Goal: Information Seeking & Learning: Learn about a topic

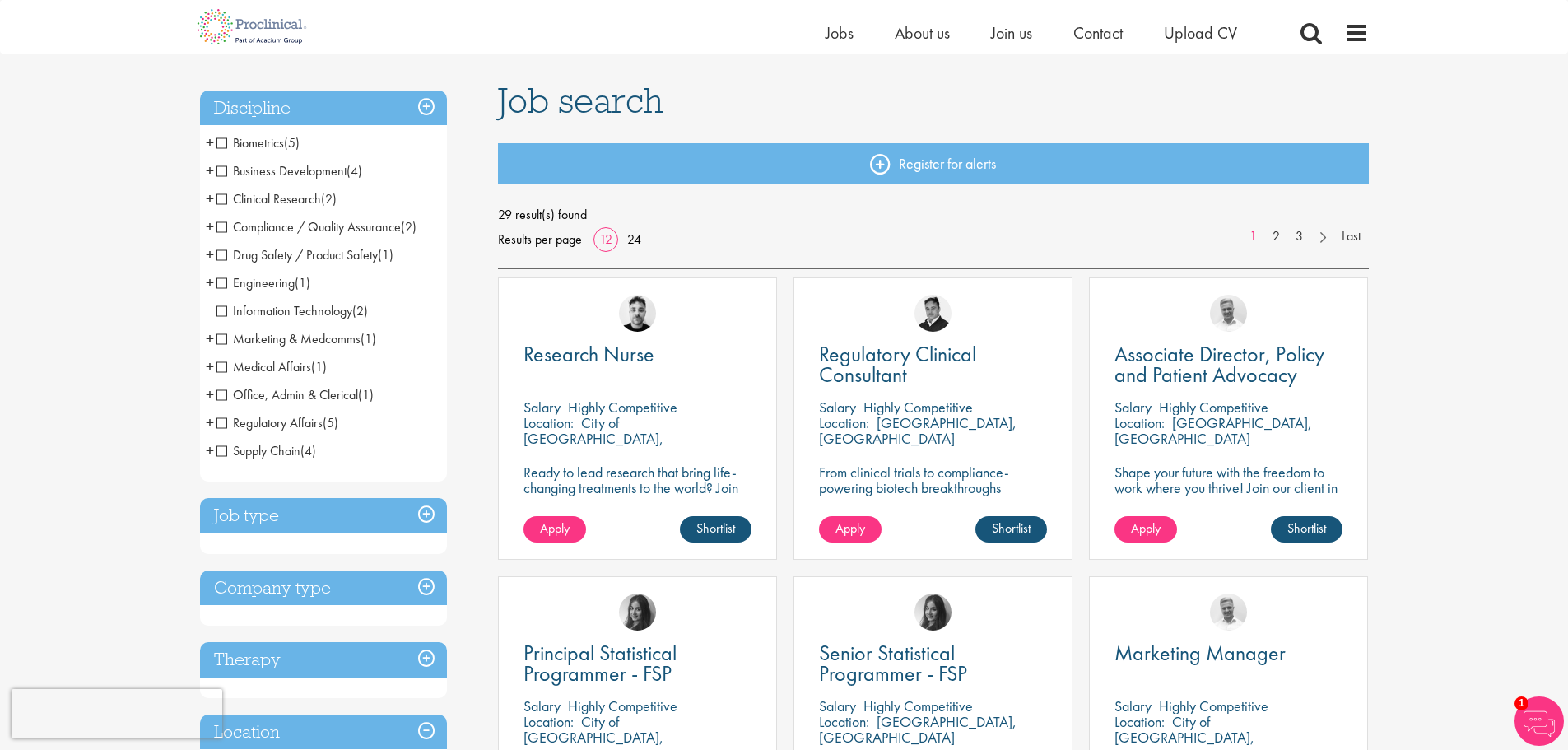
scroll to position [411, 0]
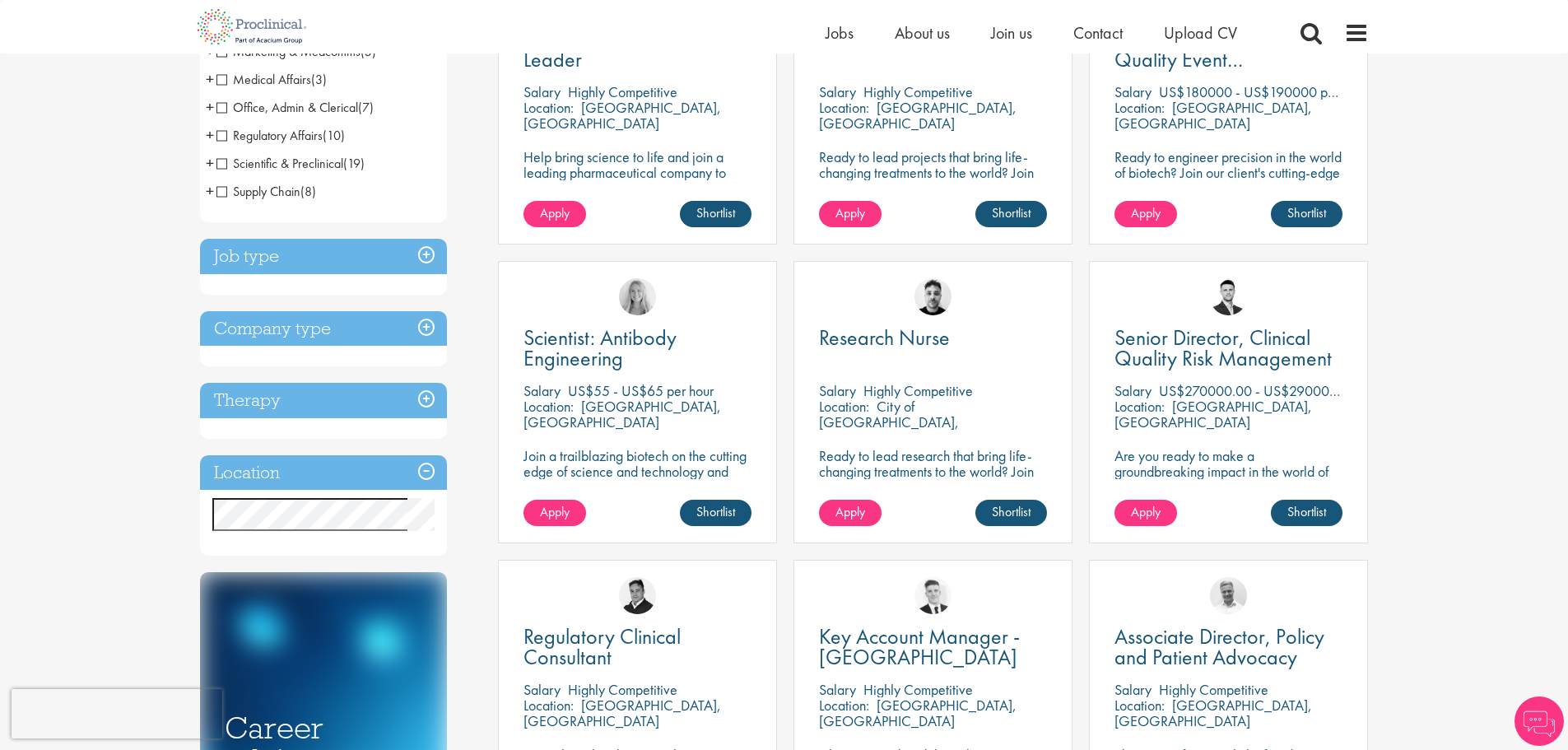
scroll to position [411, 0]
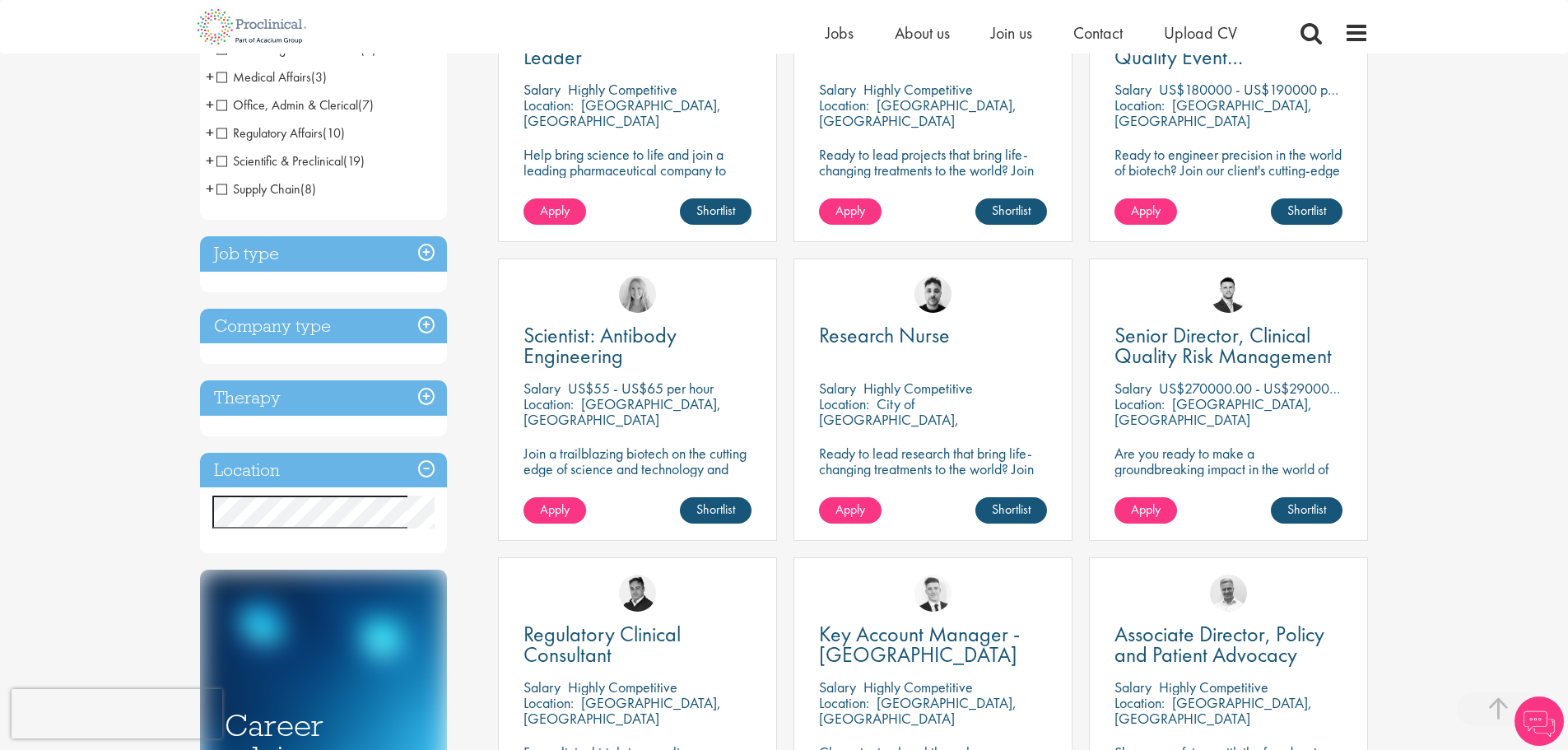
click at [259, 493] on div "Location Specified location Miles" at bounding box center [324, 504] width 247 height 101
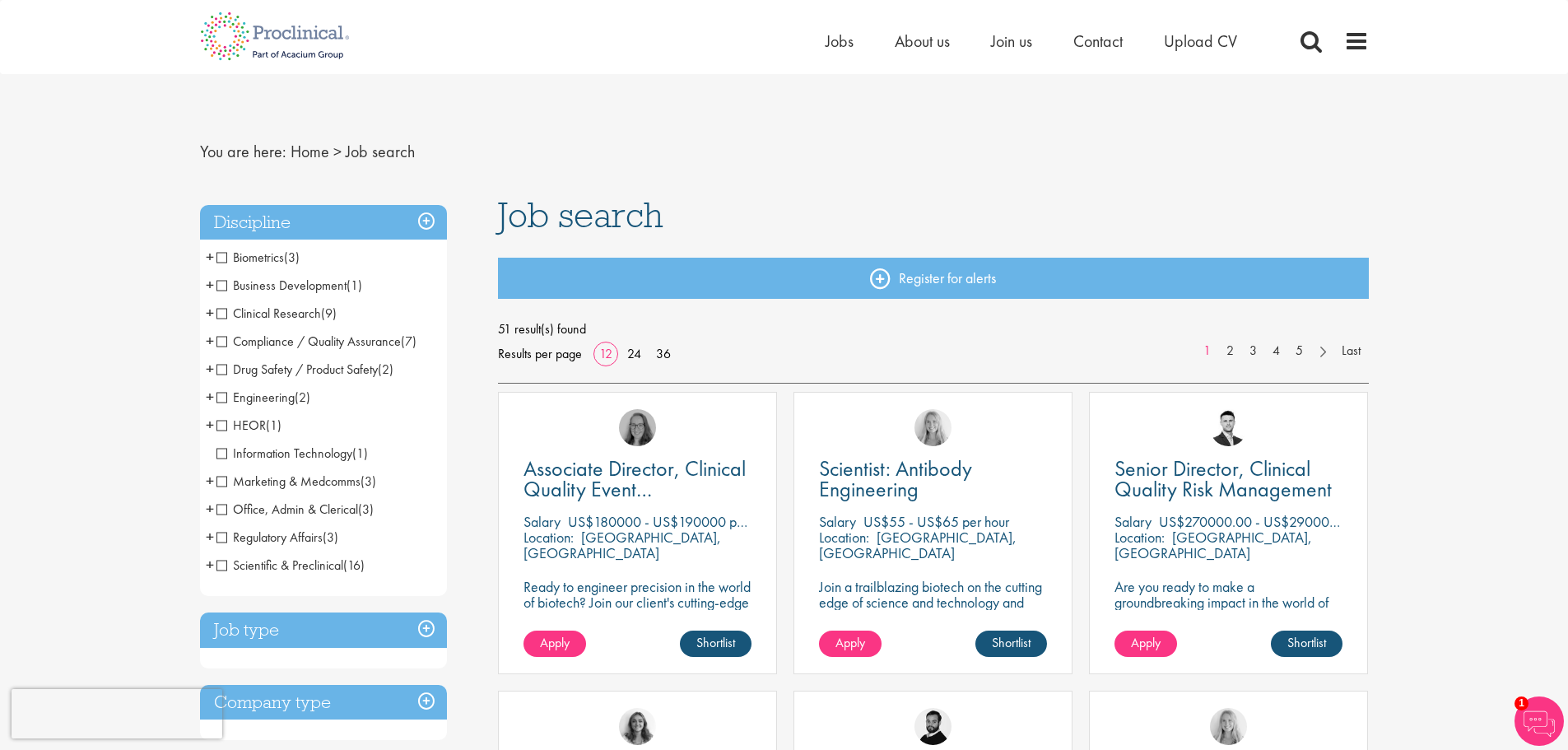
click at [218, 312] on span "Clinical Research" at bounding box center [269, 314] width 105 height 18
